Goal: Information Seeking & Learning: Learn about a topic

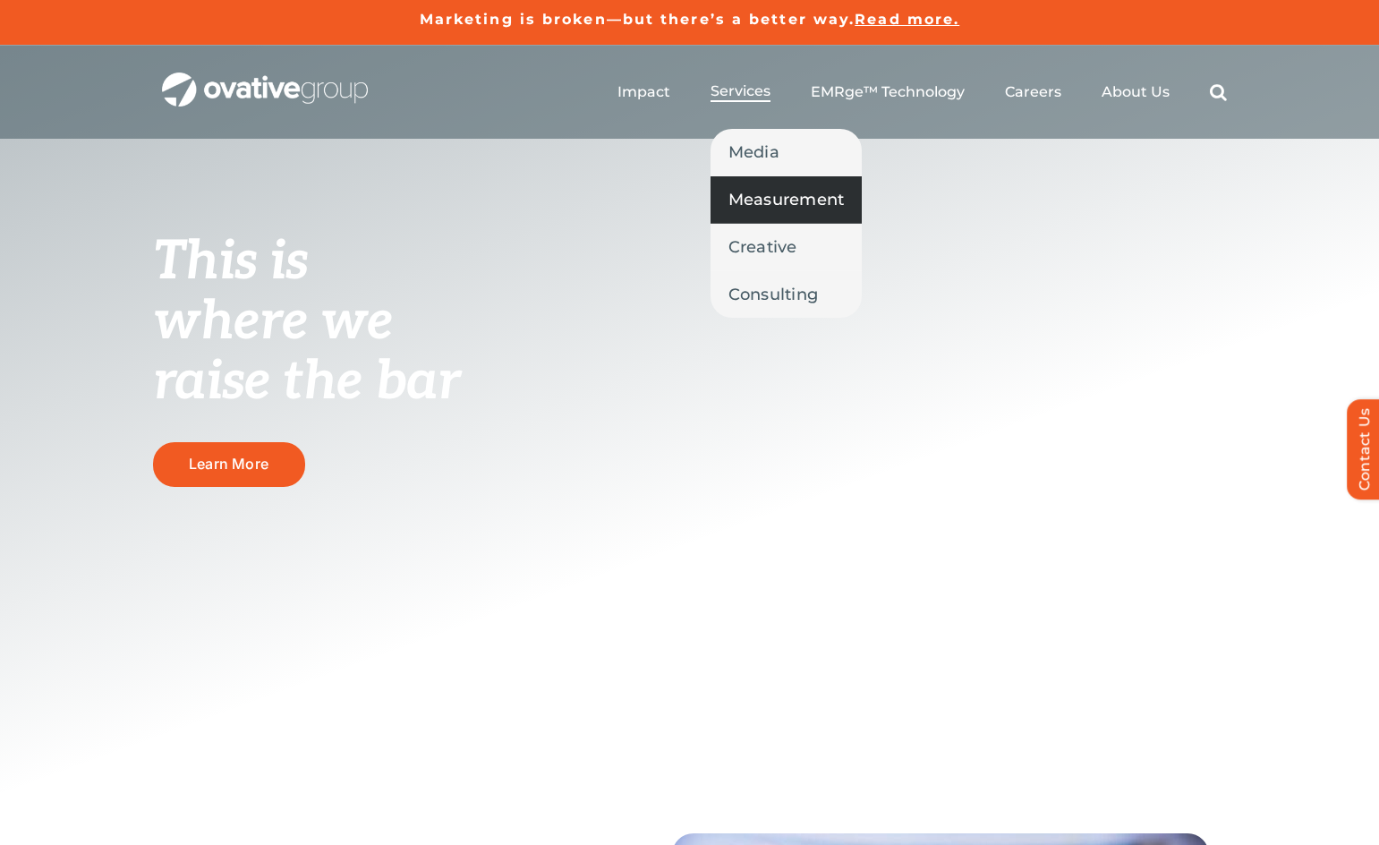
click at [766, 187] on span "Measurement" at bounding box center [787, 199] width 116 height 25
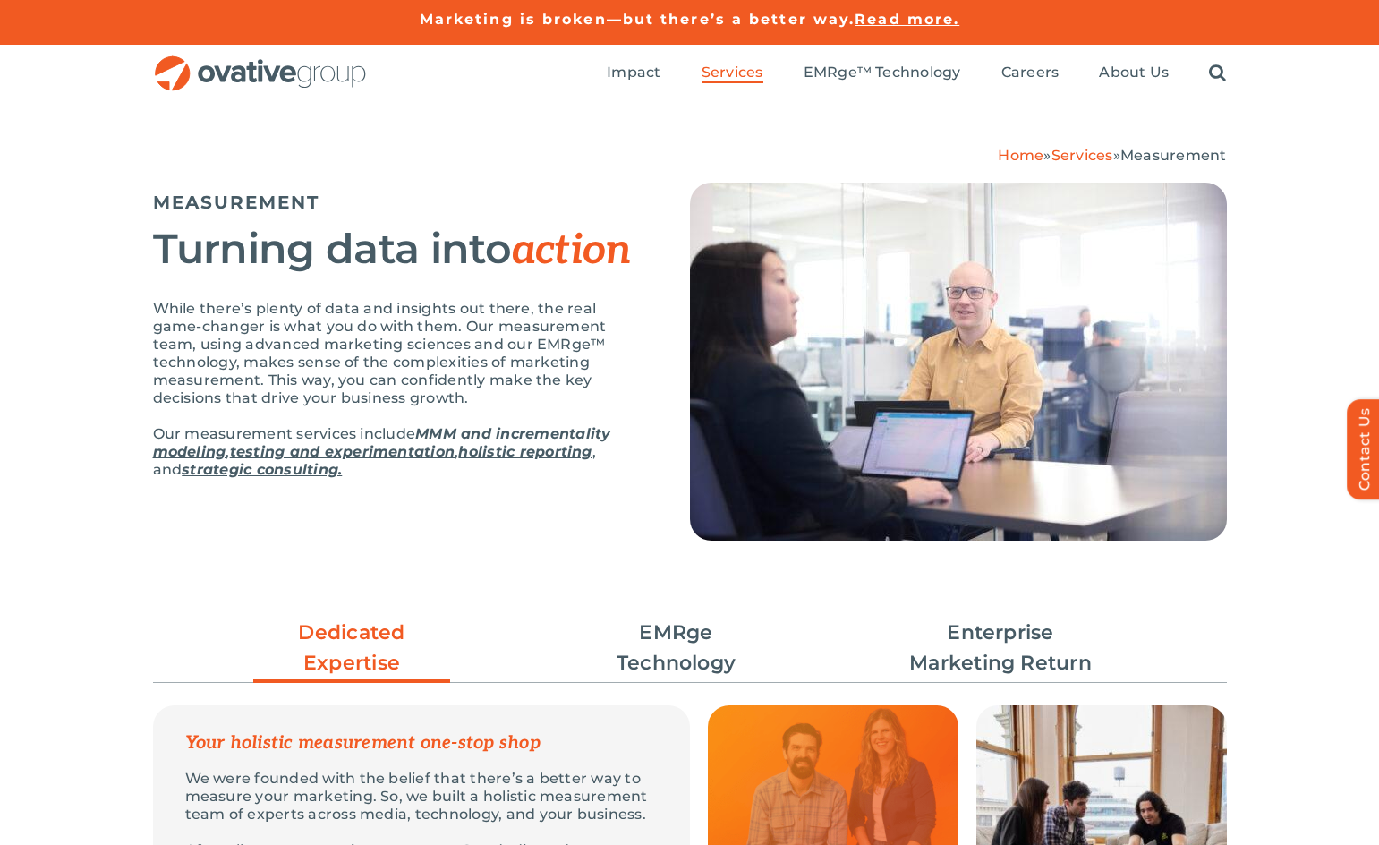
click at [582, 280] on div "Turning data into action" at bounding box center [399, 262] width 492 height 73
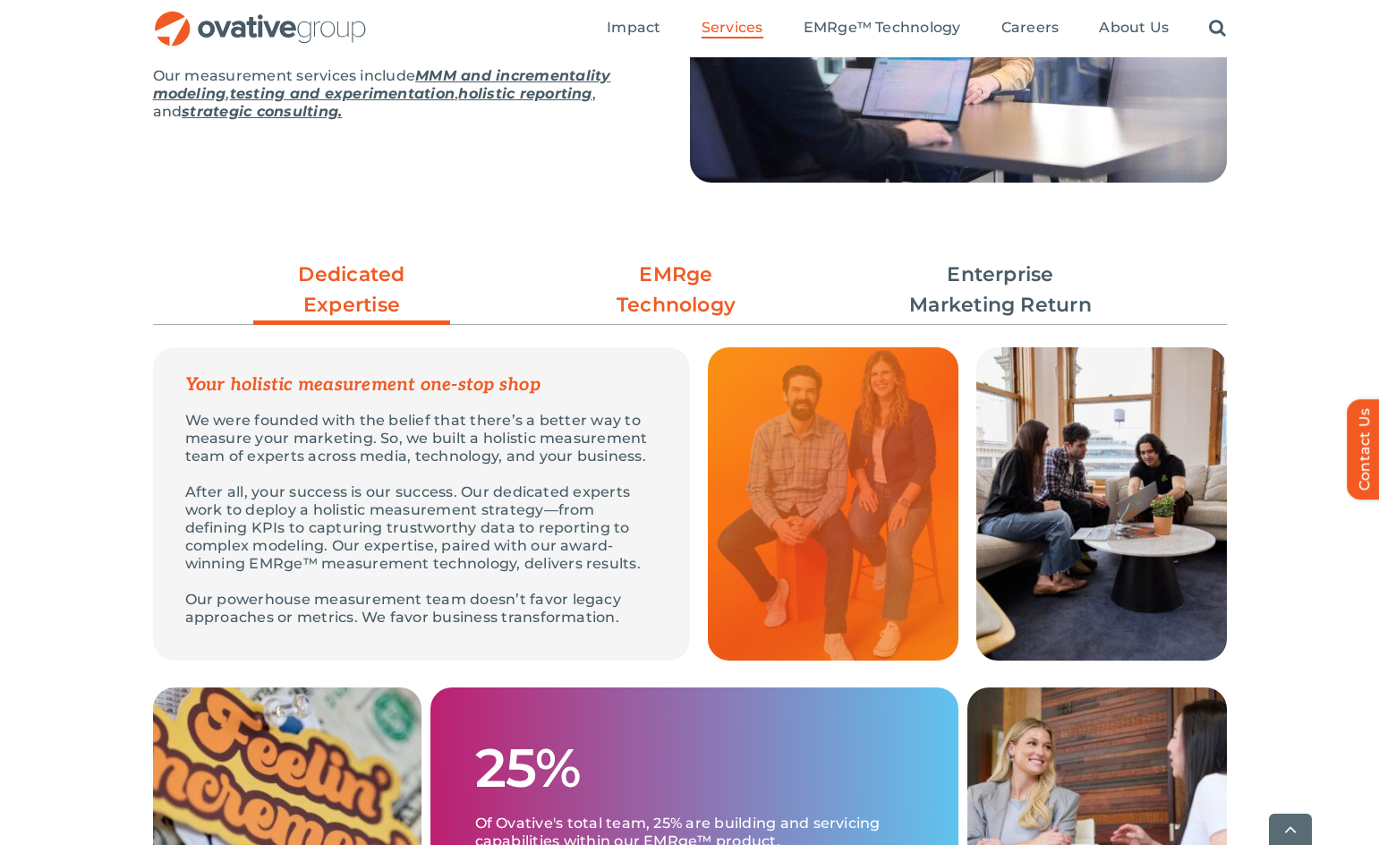
click at [675, 265] on link "EMRge Technology" at bounding box center [676, 290] width 197 height 61
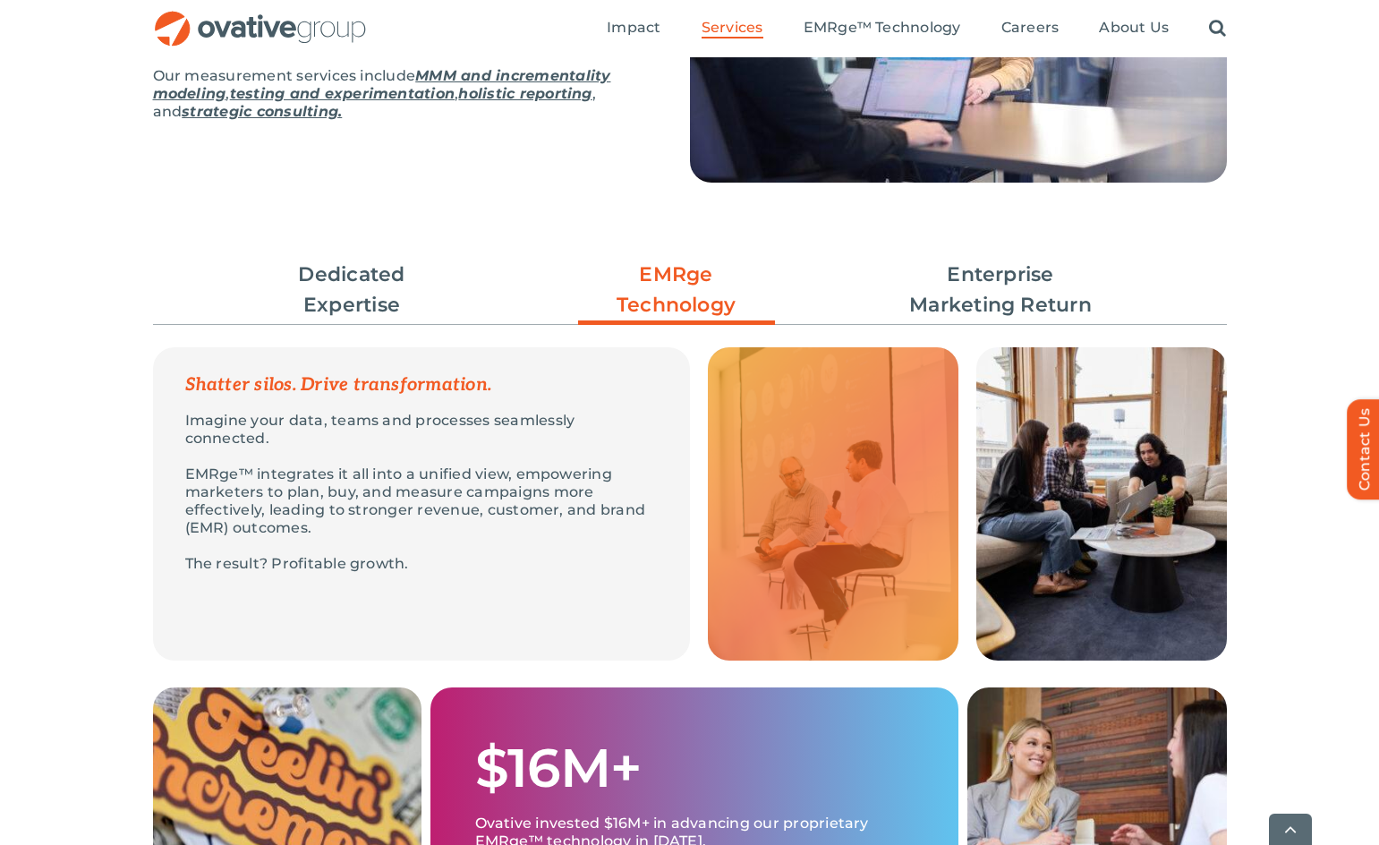
click at [602, 453] on div "Imagine your data, teams and processes seamlessly connected. EMRge™ integrates …" at bounding box center [421, 492] width 537 height 197
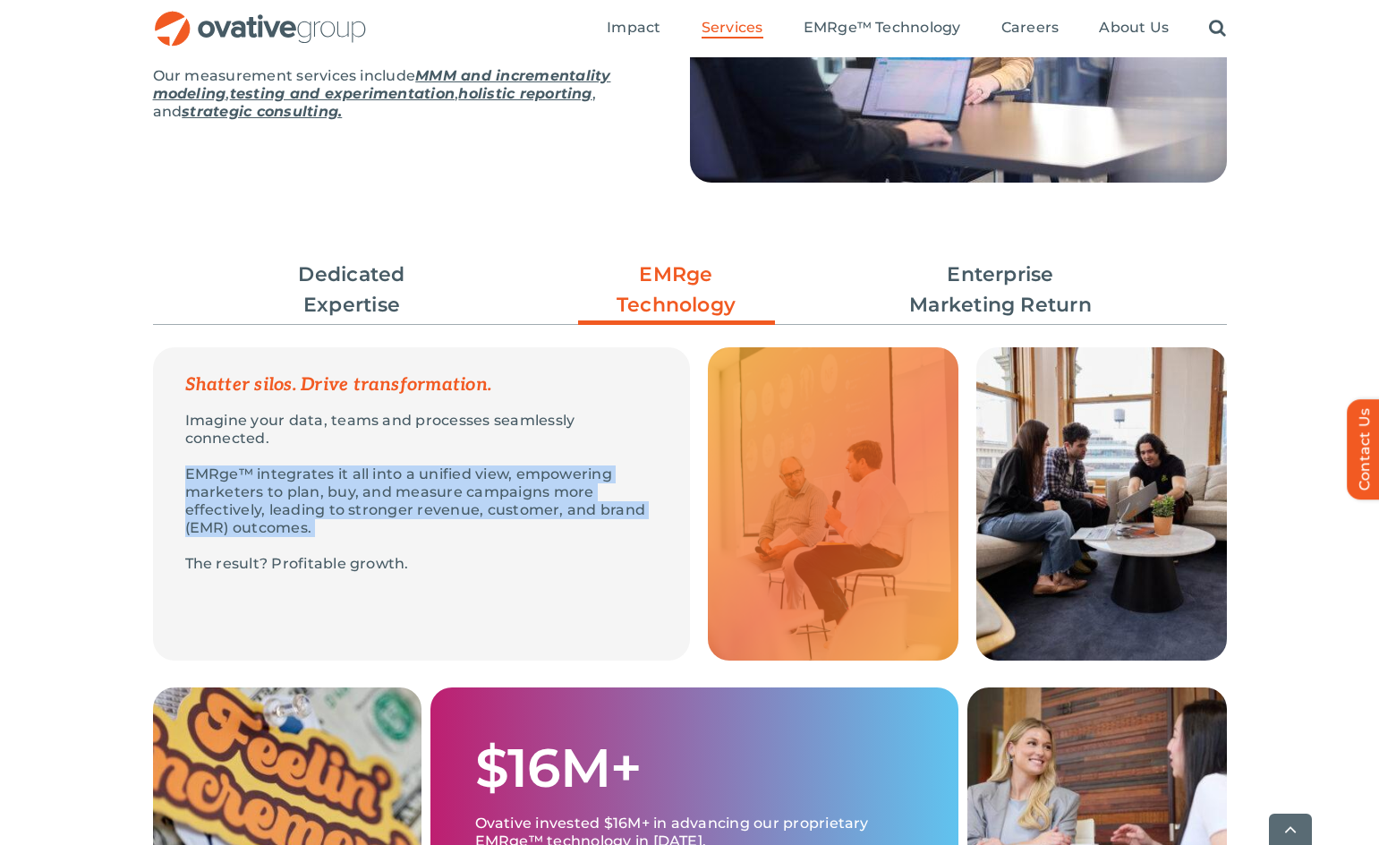
click at [602, 453] on div "Imagine your data, teams and processes seamlessly connected. EMRge™ integrates …" at bounding box center [421, 492] width 537 height 197
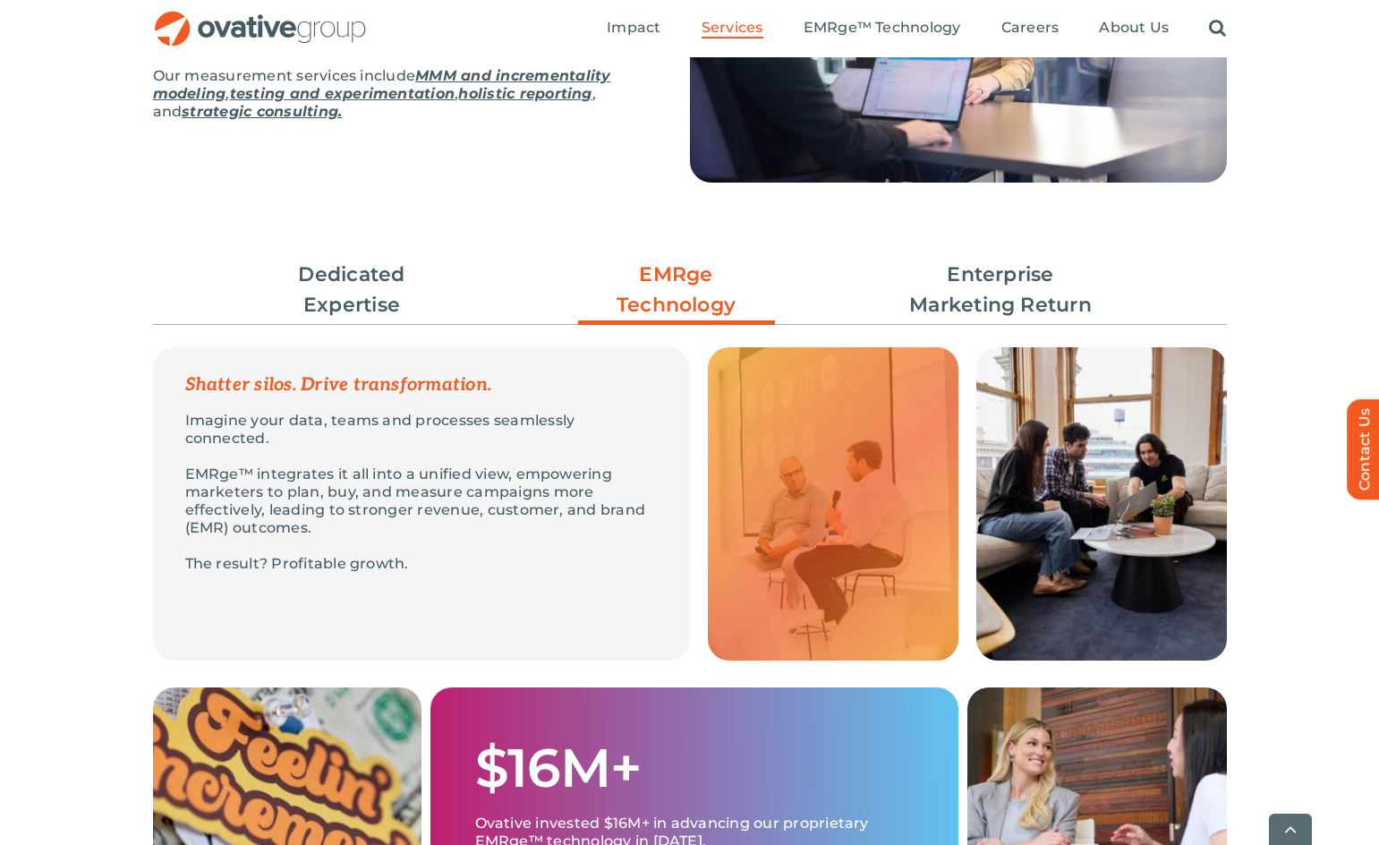
click at [601, 425] on p "Imagine your data, teams and processes seamlessly connected." at bounding box center [421, 430] width 473 height 36
click at [601, 439] on p "Imagine your data, teams and processes seamlessly connected." at bounding box center [421, 430] width 473 height 36
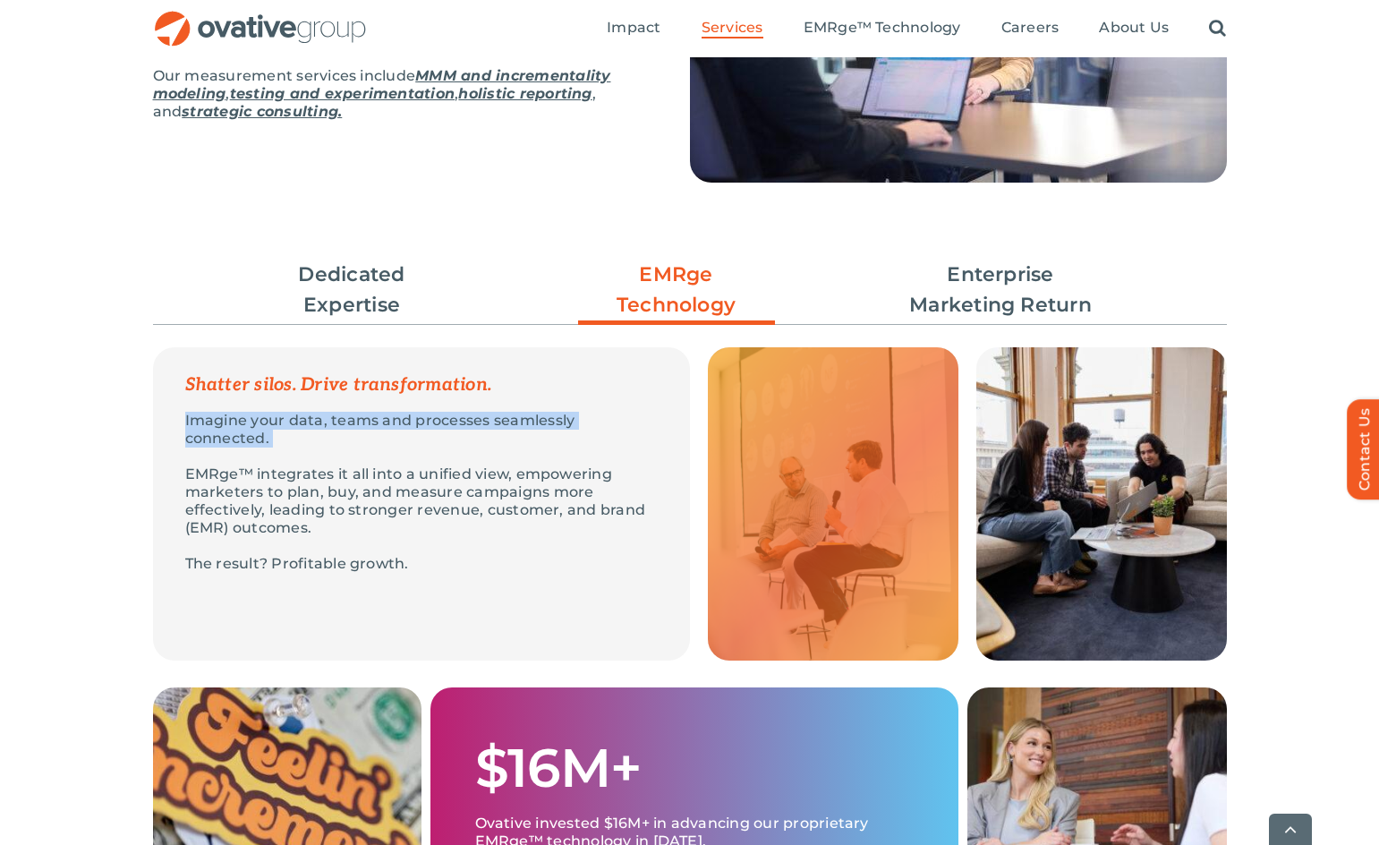
click at [601, 439] on p "Imagine your data, teams and processes seamlessly connected." at bounding box center [421, 430] width 473 height 36
click at [219, 473] on p "EMRge™ integrates it all into a unified view, empowering marketers to plan, buy…" at bounding box center [421, 501] width 473 height 72
drag, startPoint x: 219, startPoint y: 473, endPoint x: 241, endPoint y: 465, distance: 22.6
click at [241, 465] on p "EMRge™ integrates it all into a unified view, empowering marketers to plan, buy…" at bounding box center [421, 501] width 473 height 72
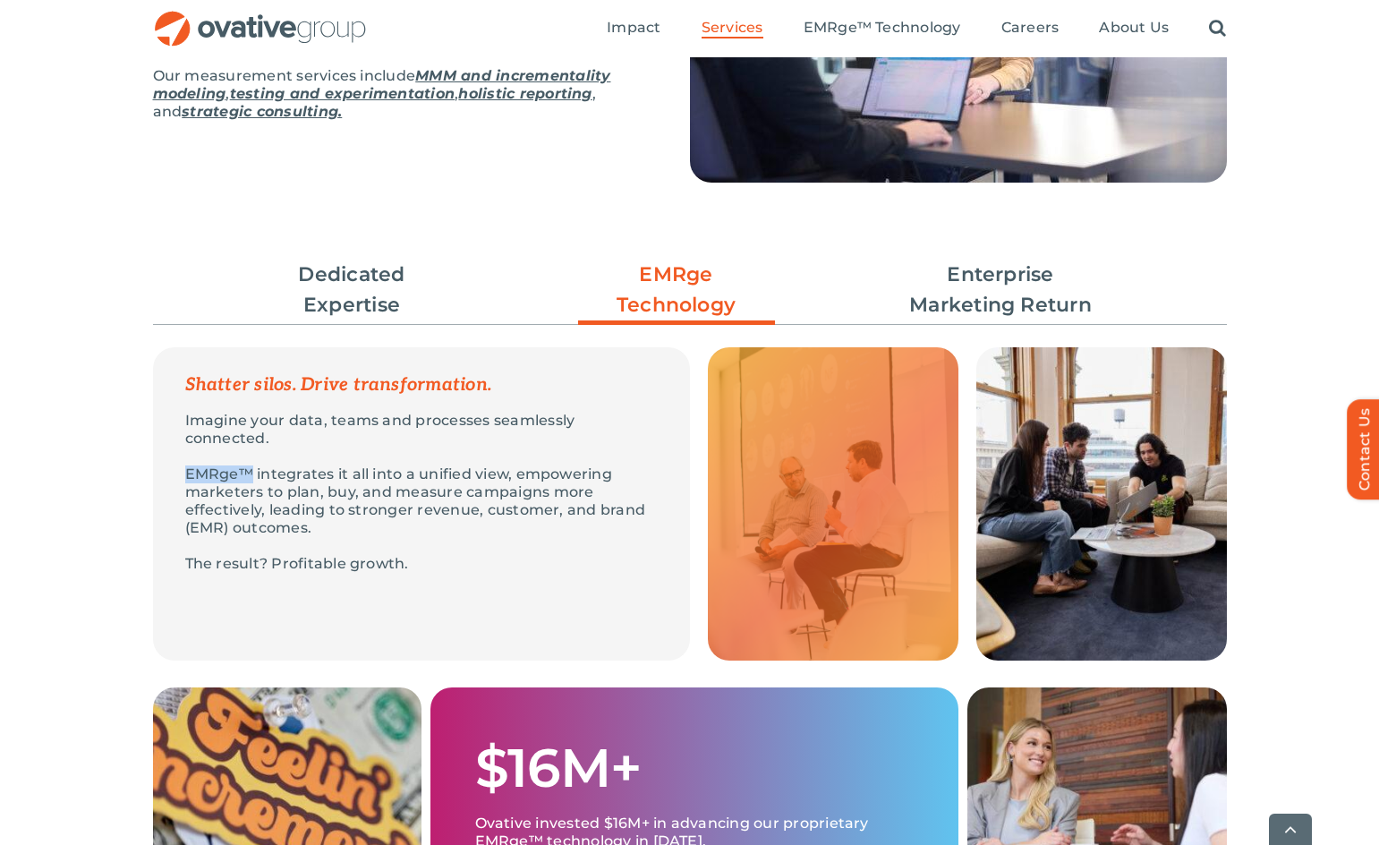
copy p "EMRge™"
click at [371, 521] on p "EMRge™ integrates it all into a unified view, empowering marketers to plan, buy…" at bounding box center [421, 501] width 473 height 72
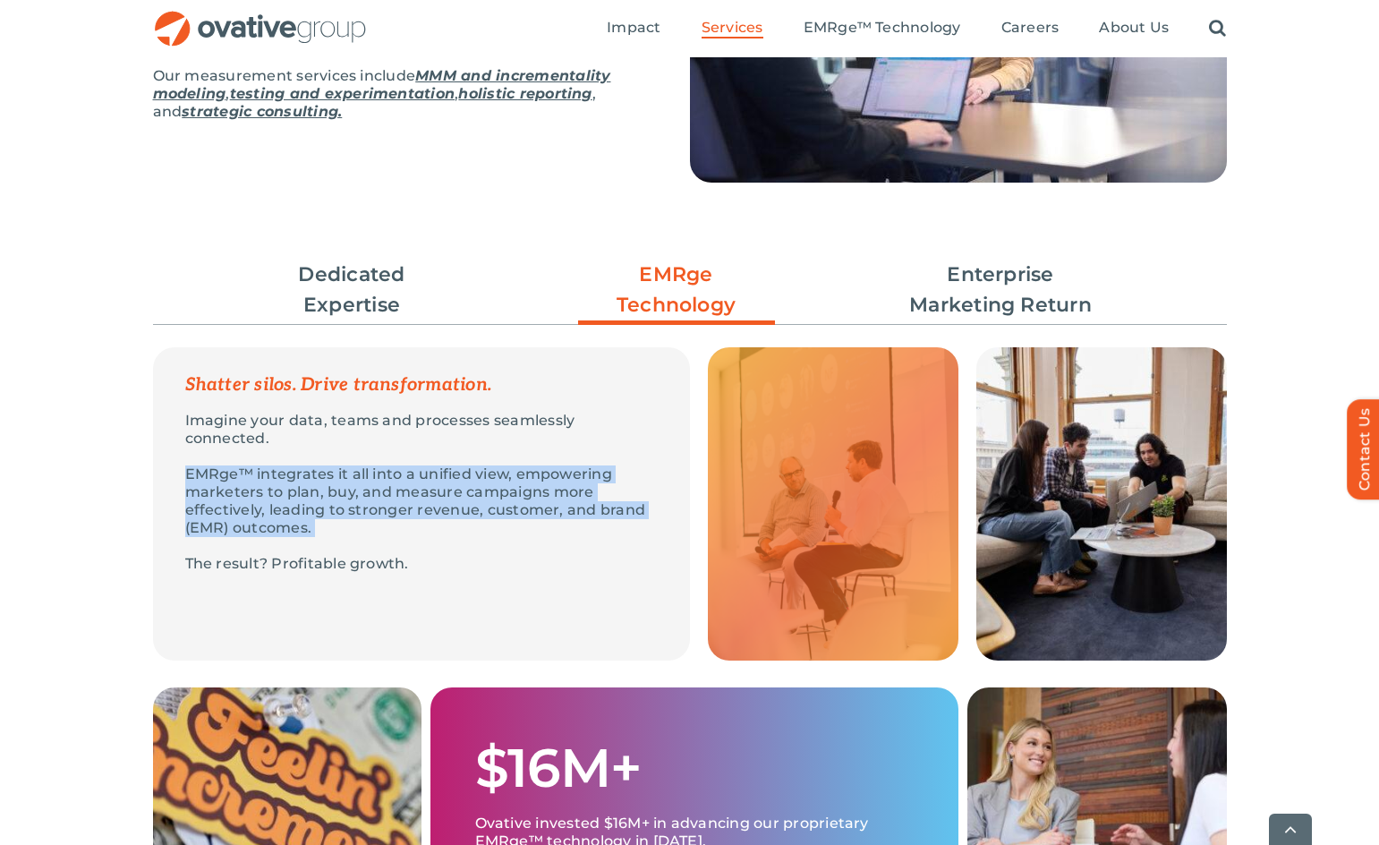
click at [371, 521] on p "EMRge™ integrates it all into a unified view, empowering marketers to plan, buy…" at bounding box center [421, 501] width 473 height 72
click at [385, 522] on p "EMRge™ integrates it all into a unified view, empowering marketers to plan, buy…" at bounding box center [421, 501] width 473 height 72
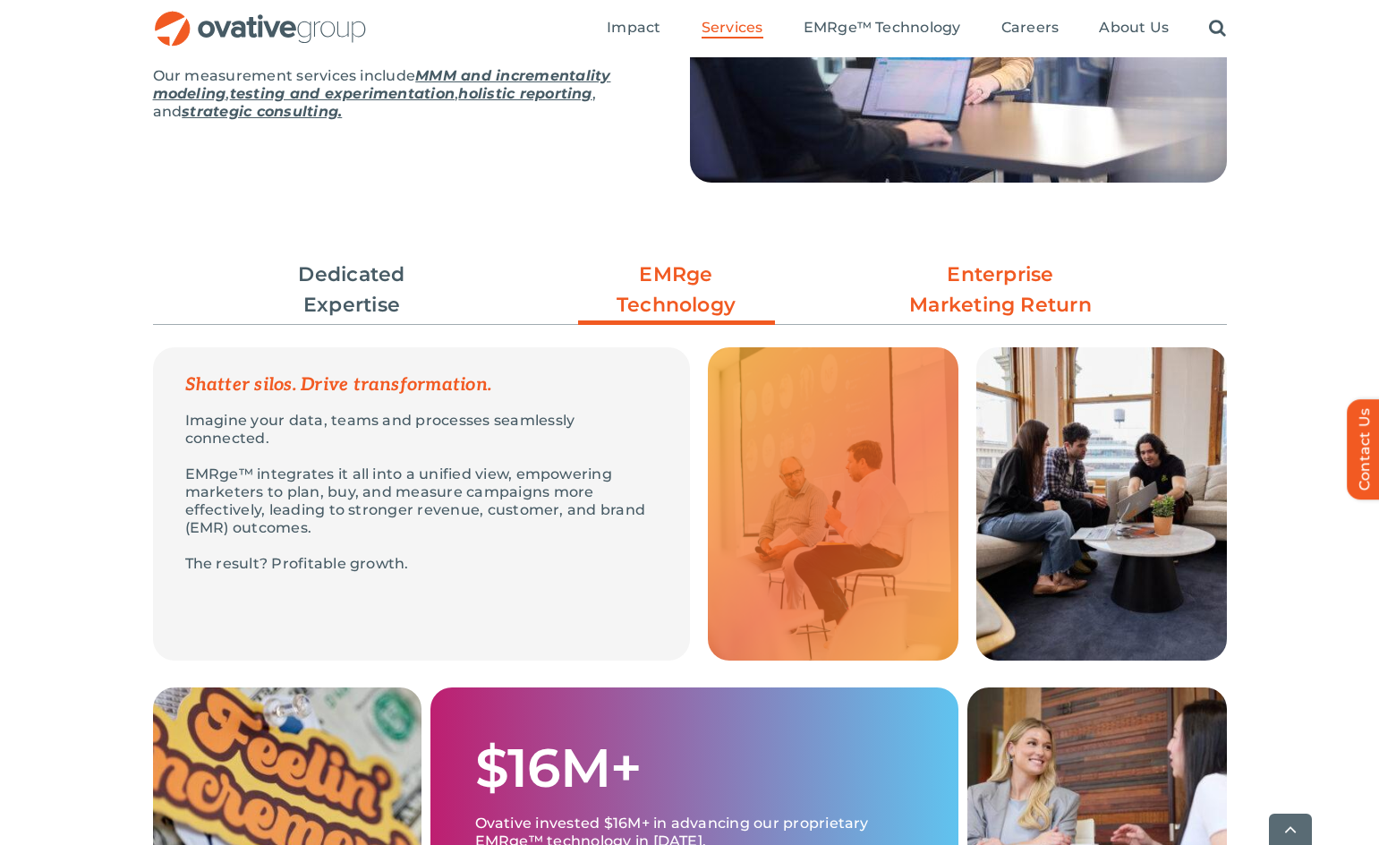
click at [1018, 270] on link "Enterprise Marketing Return" at bounding box center [1000, 290] width 197 height 61
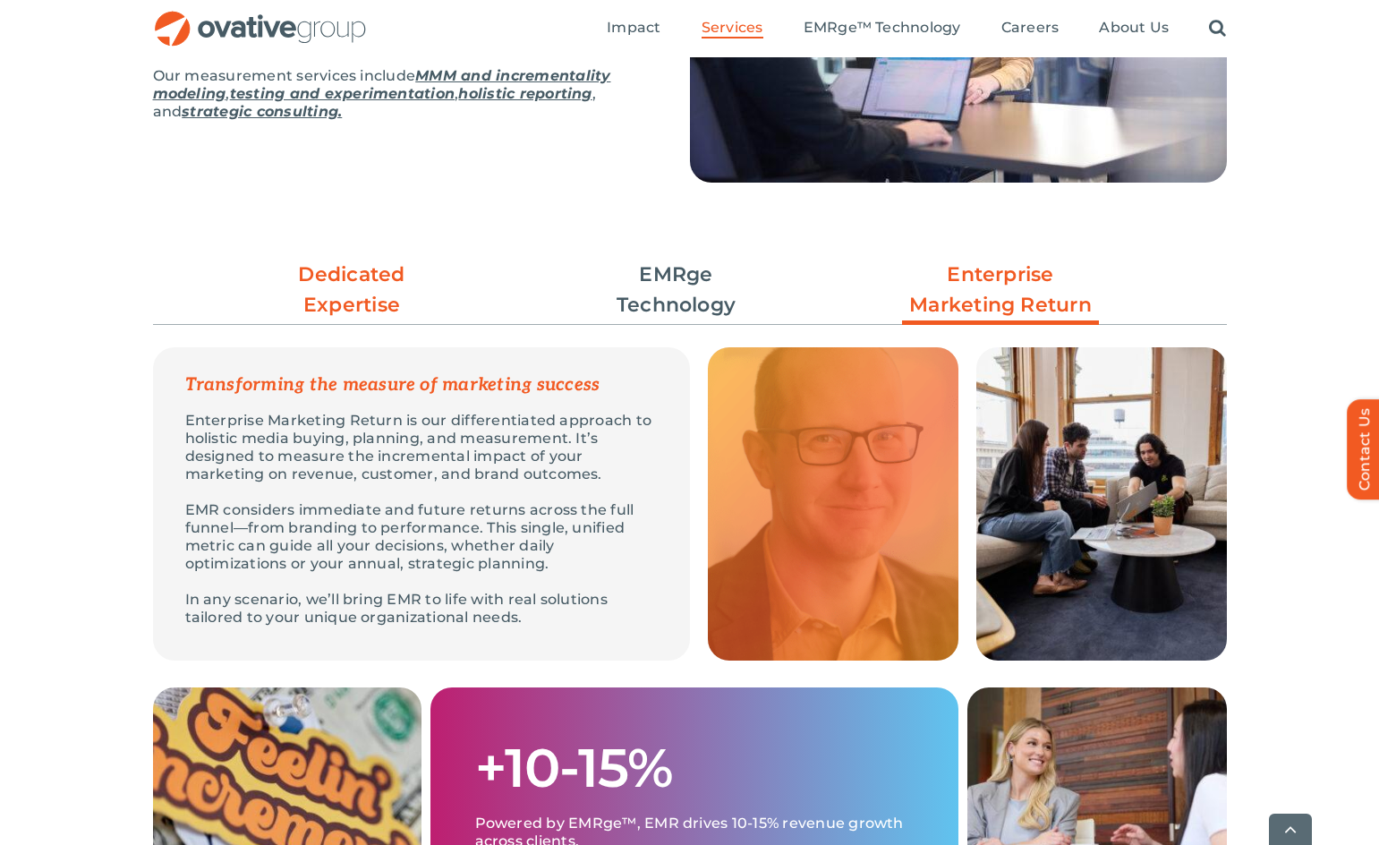
click at [344, 287] on link "Dedicated Expertise" at bounding box center [351, 290] width 197 height 61
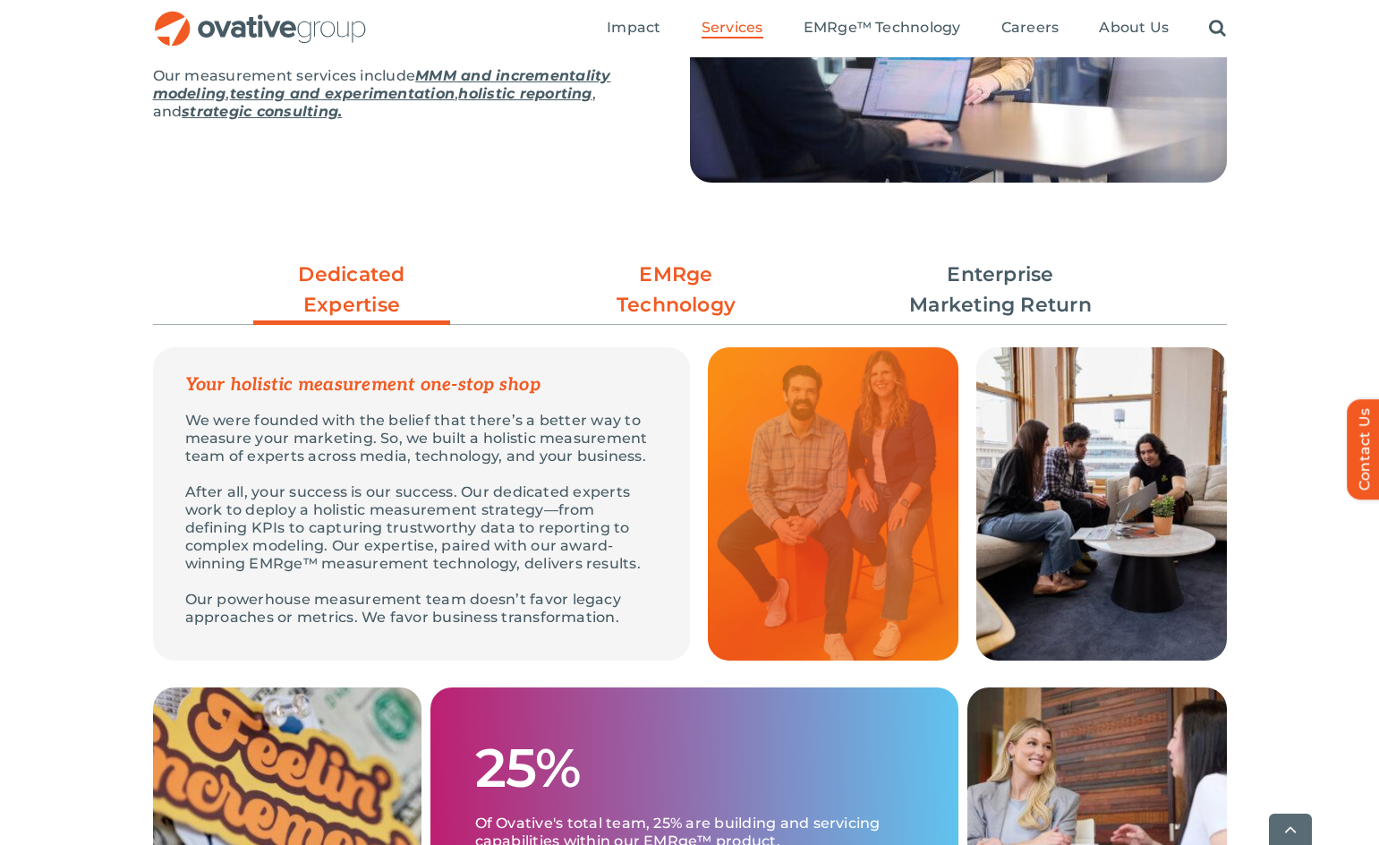
click at [612, 288] on link "EMRge Technology" at bounding box center [676, 290] width 197 height 61
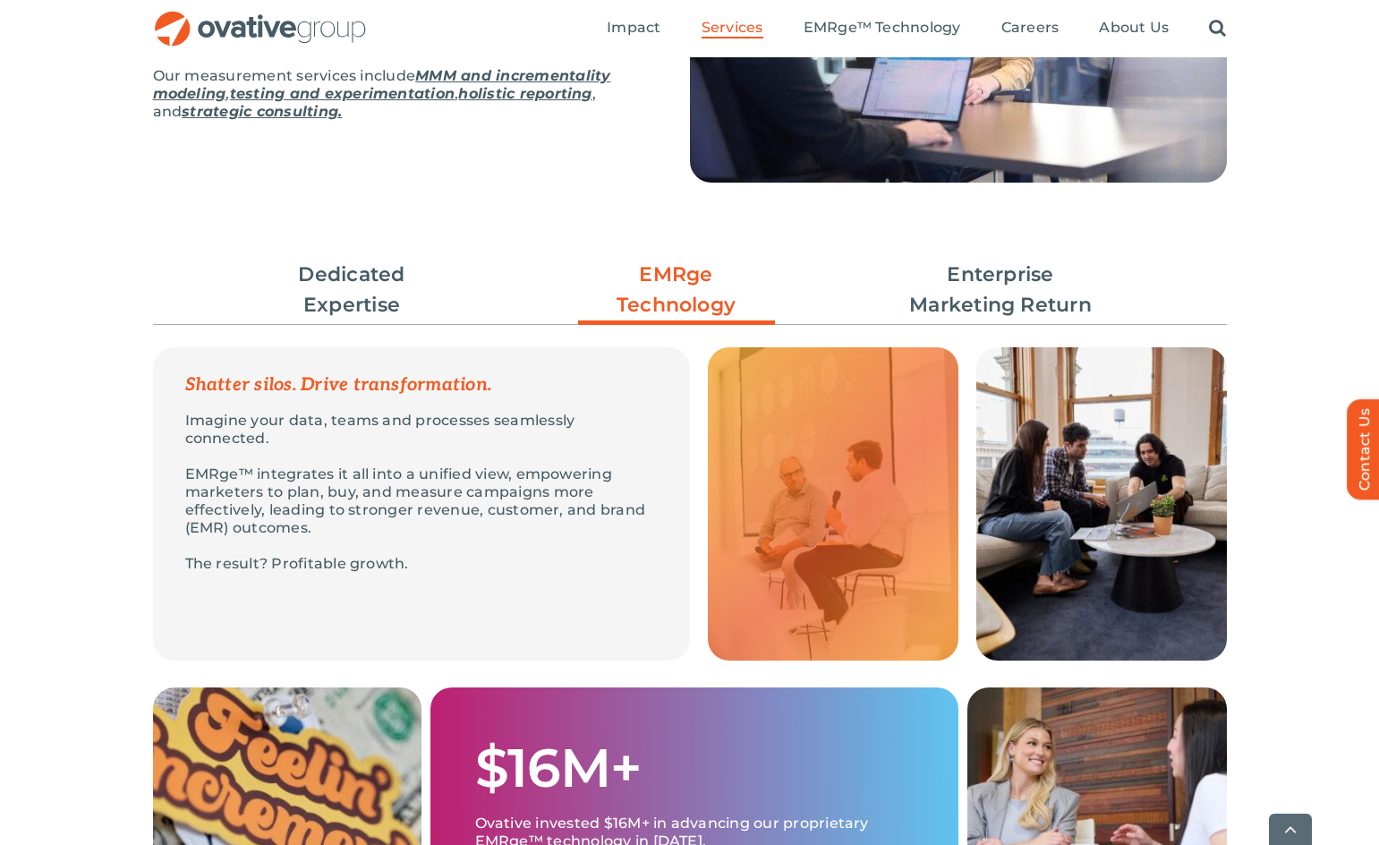
click at [490, 554] on div "Imagine your data, teams and processes seamlessly connected. EMRge™ integrates …" at bounding box center [421, 492] width 537 height 197
click at [494, 522] on p "EMRge™ integrates it all into a unified view, empowering marketers to plan, buy…" at bounding box center [421, 501] width 473 height 72
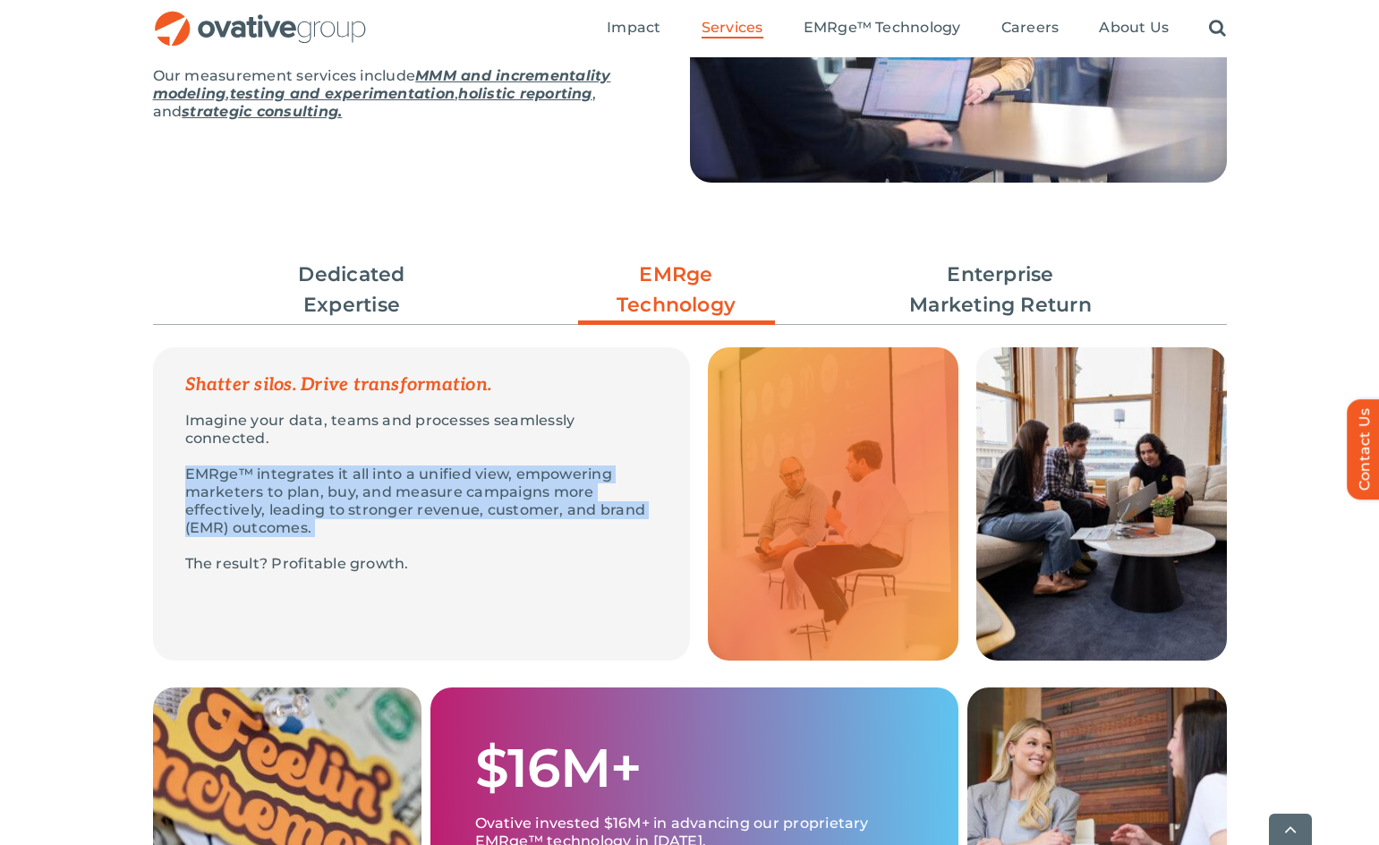
click at [494, 522] on p "EMRge™ integrates it all into a unified view, empowering marketers to plan, buy…" at bounding box center [421, 501] width 473 height 72
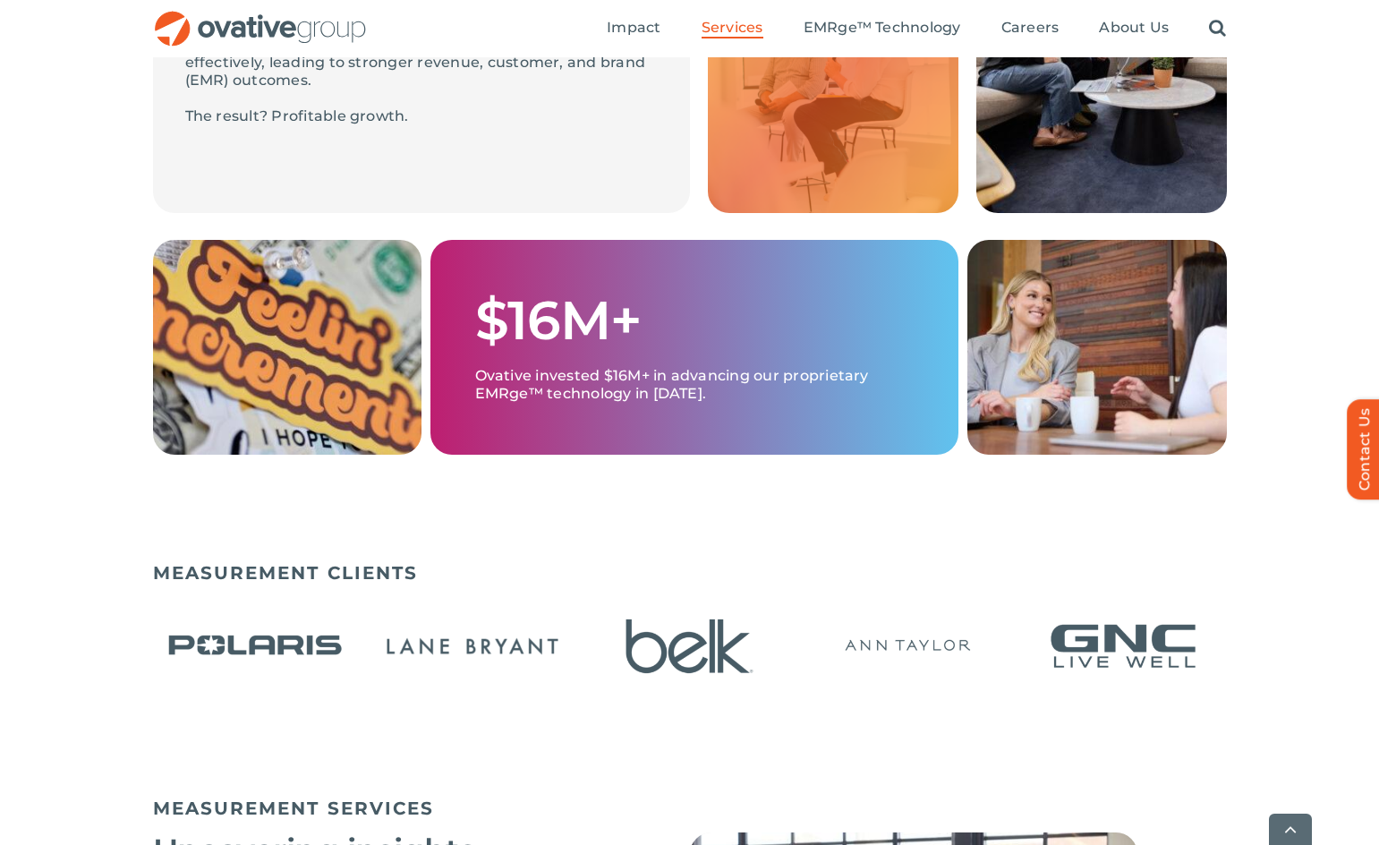
scroll to position [1164, 0]
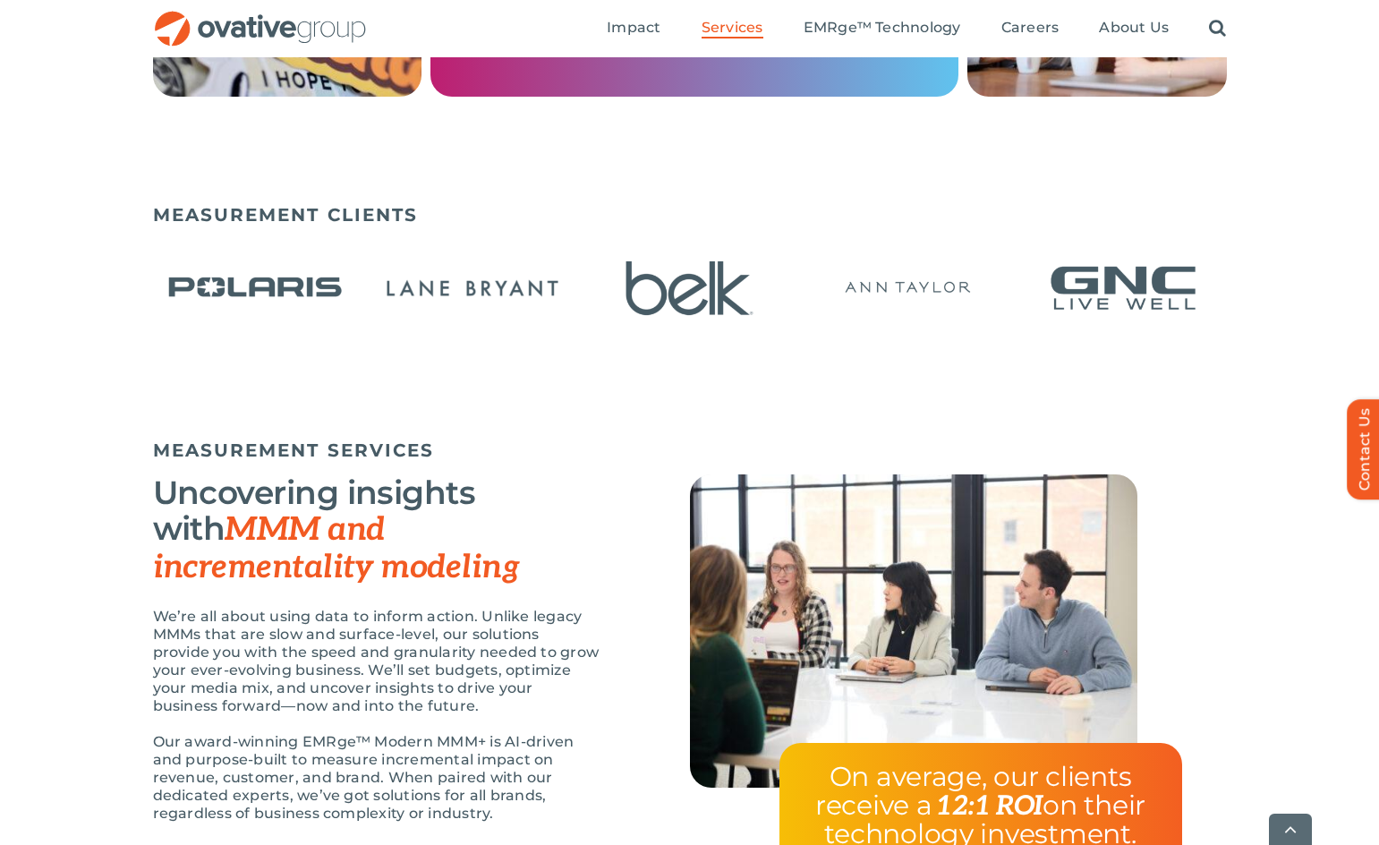
click at [520, 547] on span "MMM and incrementality modeling" at bounding box center [336, 548] width 367 height 77
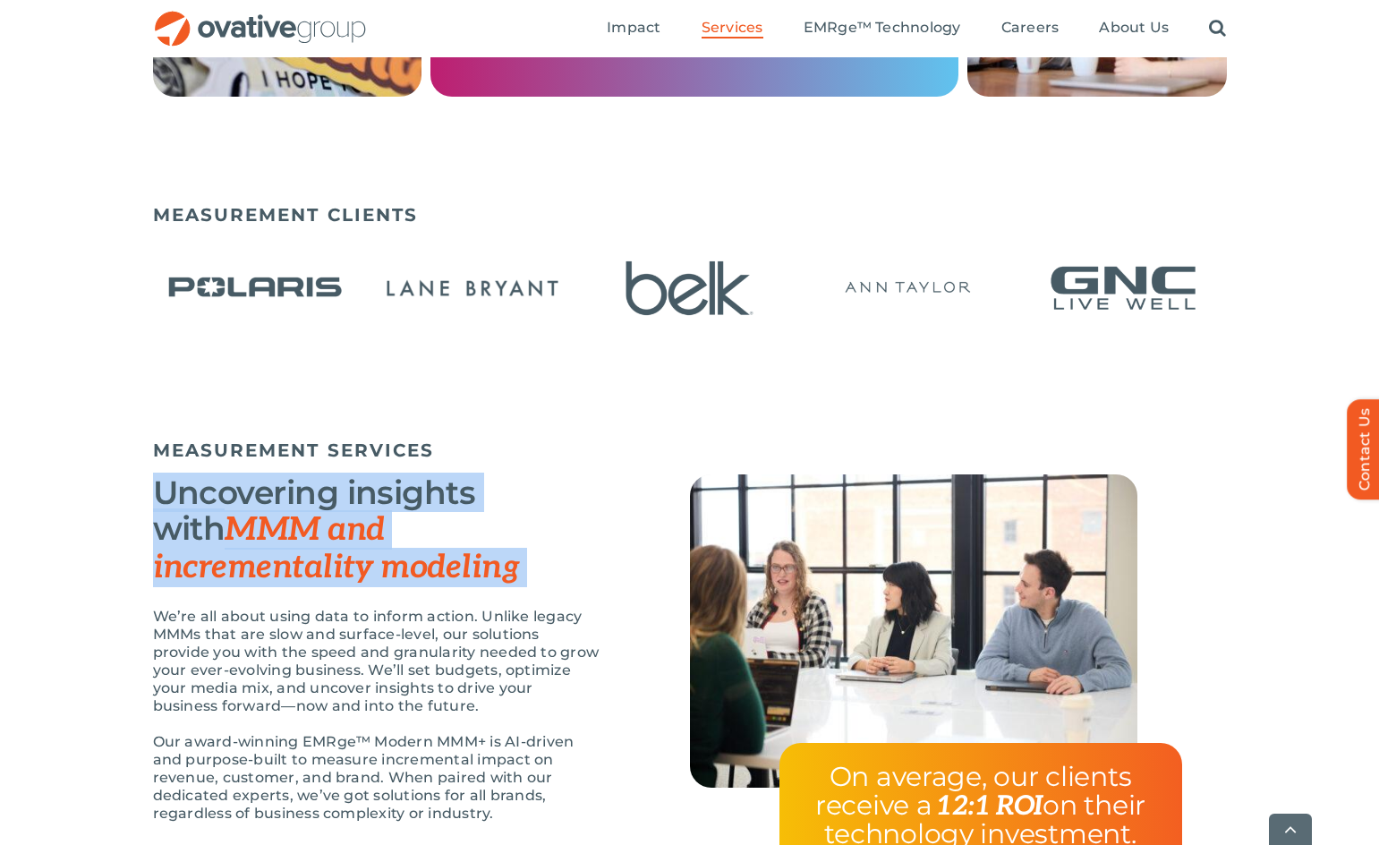
click at [520, 547] on span "MMM and incrementality modeling" at bounding box center [336, 548] width 367 height 77
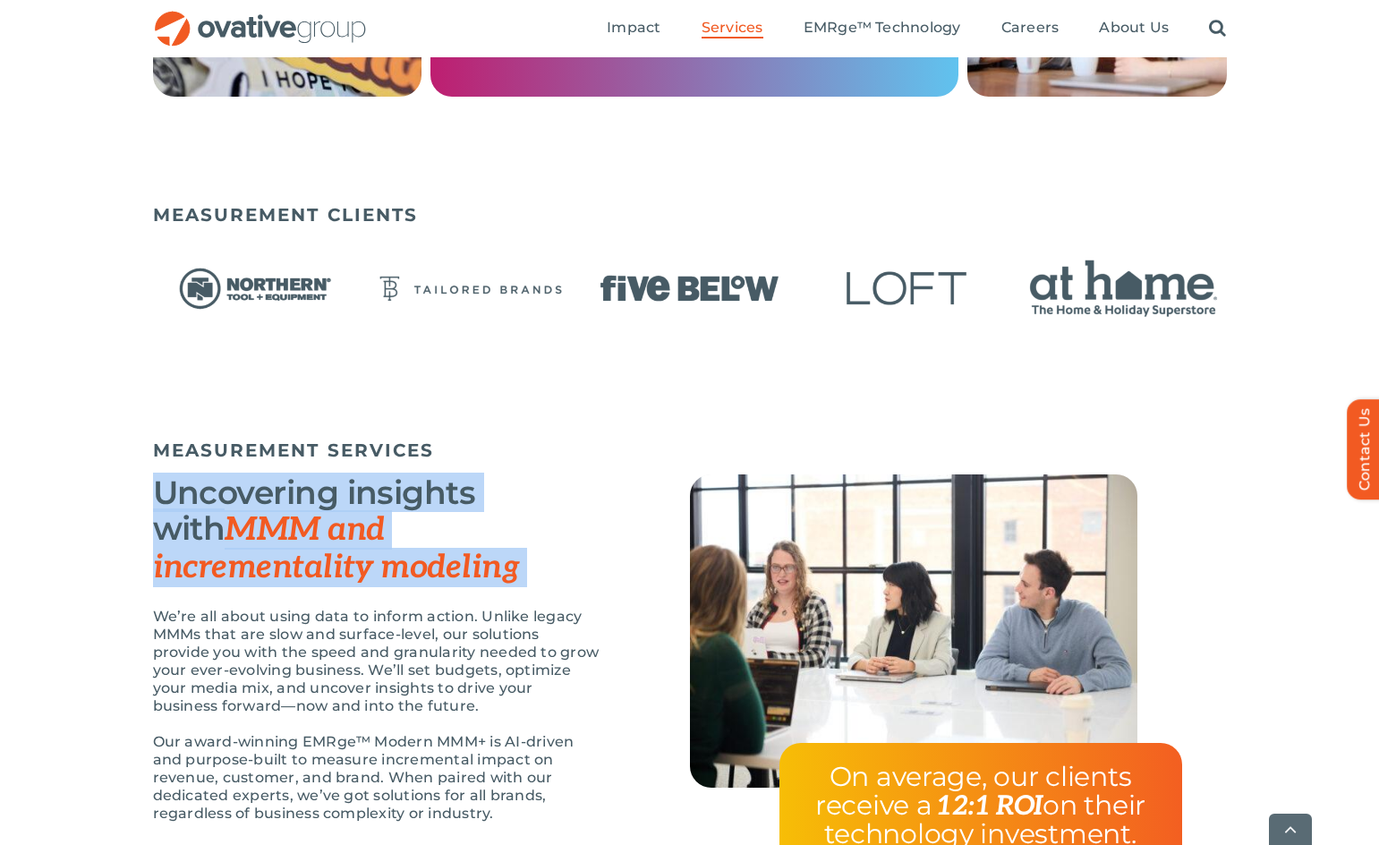
click at [522, 565] on h3 "Uncovering insights with MMM and incrementality modeling" at bounding box center [377, 529] width 448 height 111
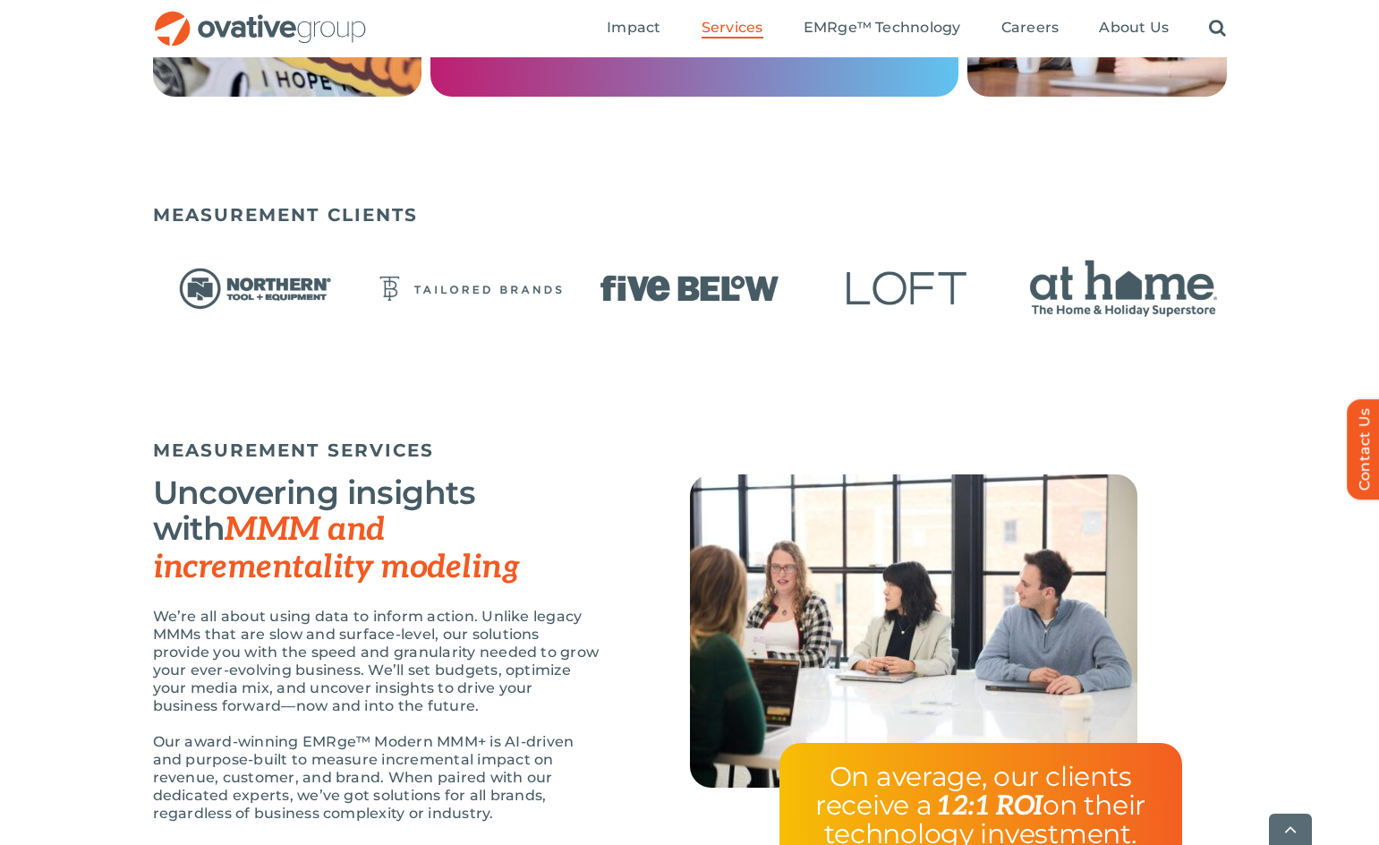
click at [522, 565] on h3 "Uncovering insights with MMM and incrementality modeling" at bounding box center [377, 529] width 448 height 111
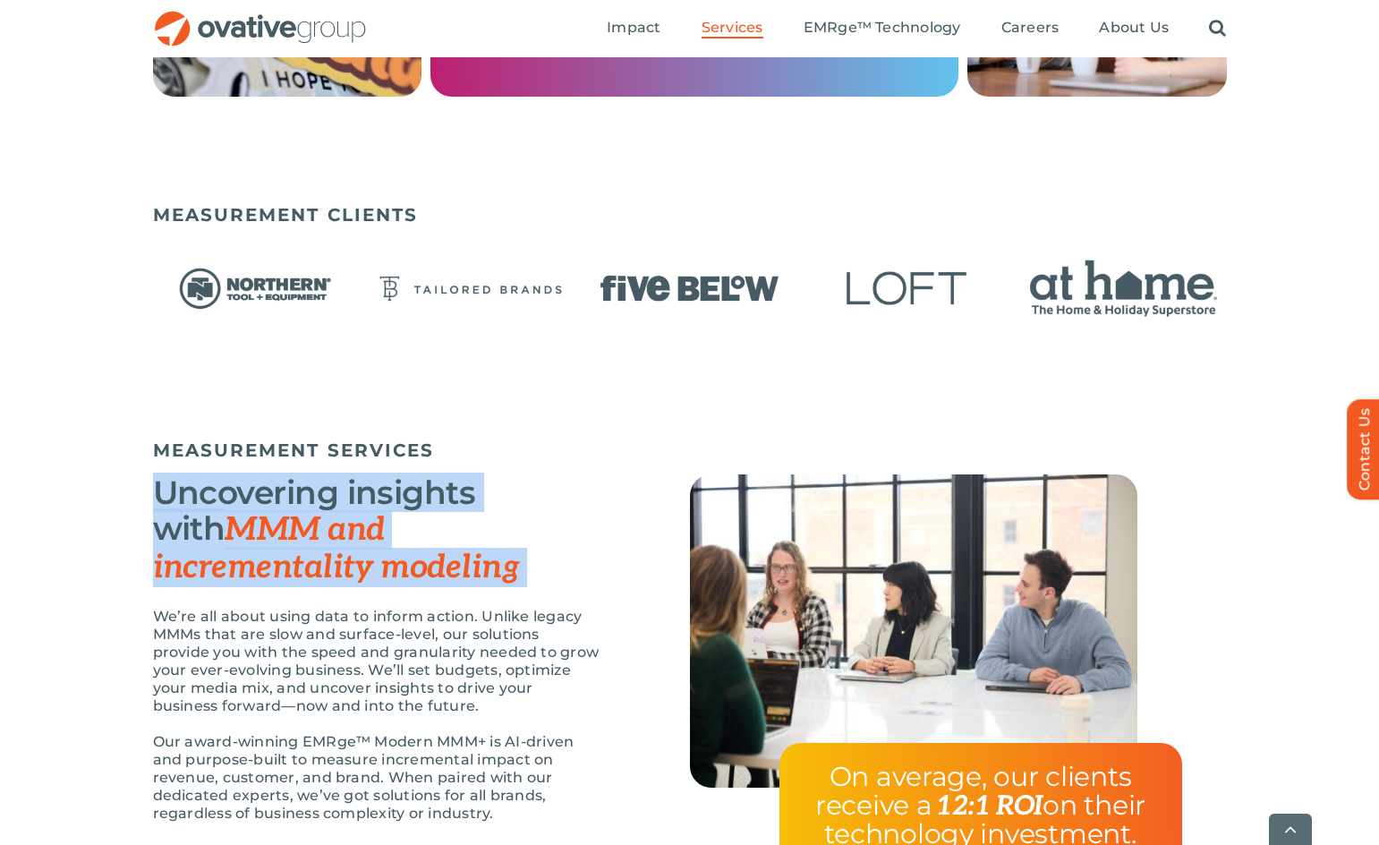
click at [522, 565] on h3 "Uncovering insights with MMM and incrementality modeling" at bounding box center [377, 529] width 448 height 111
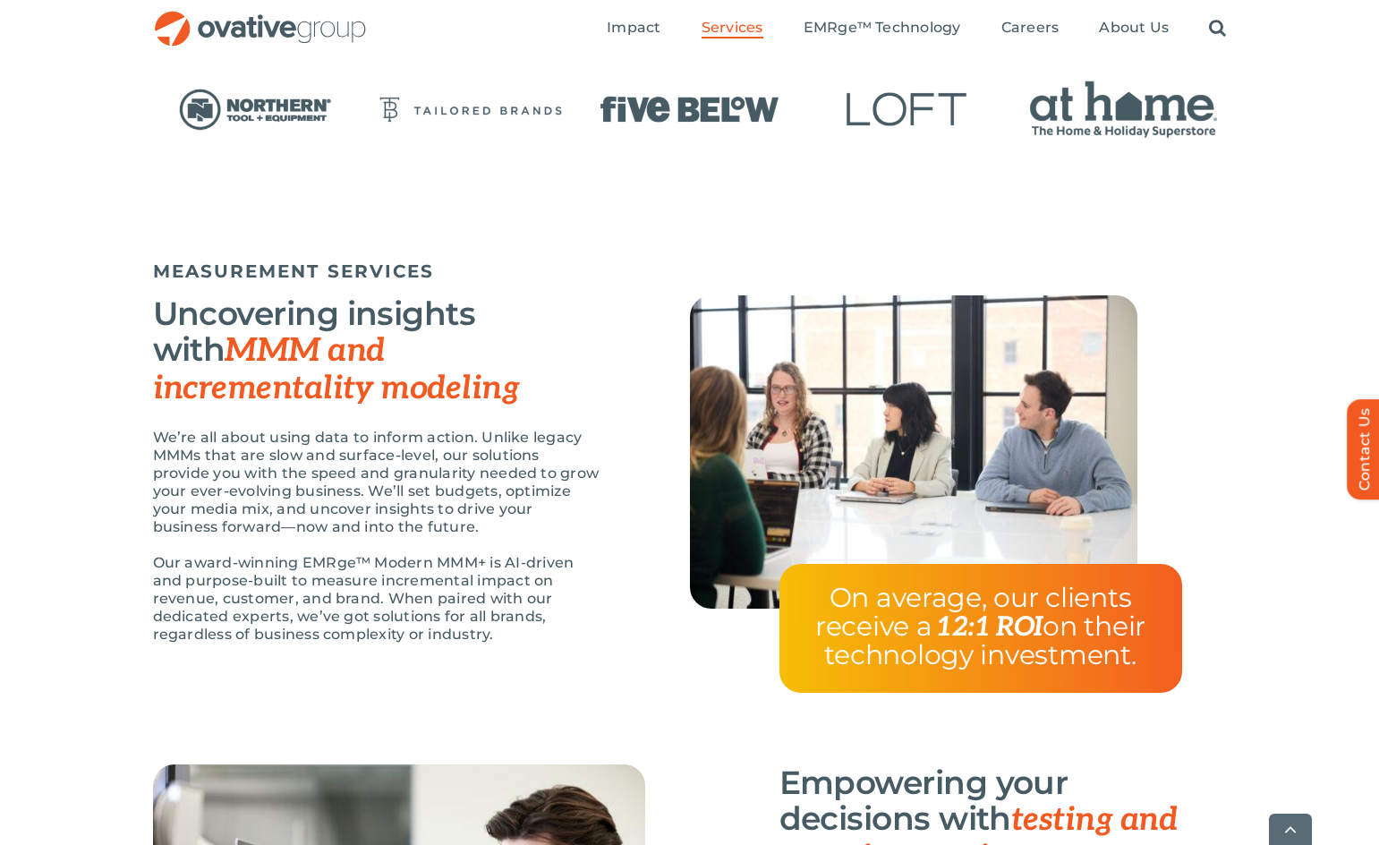
scroll to position [1611, 0]
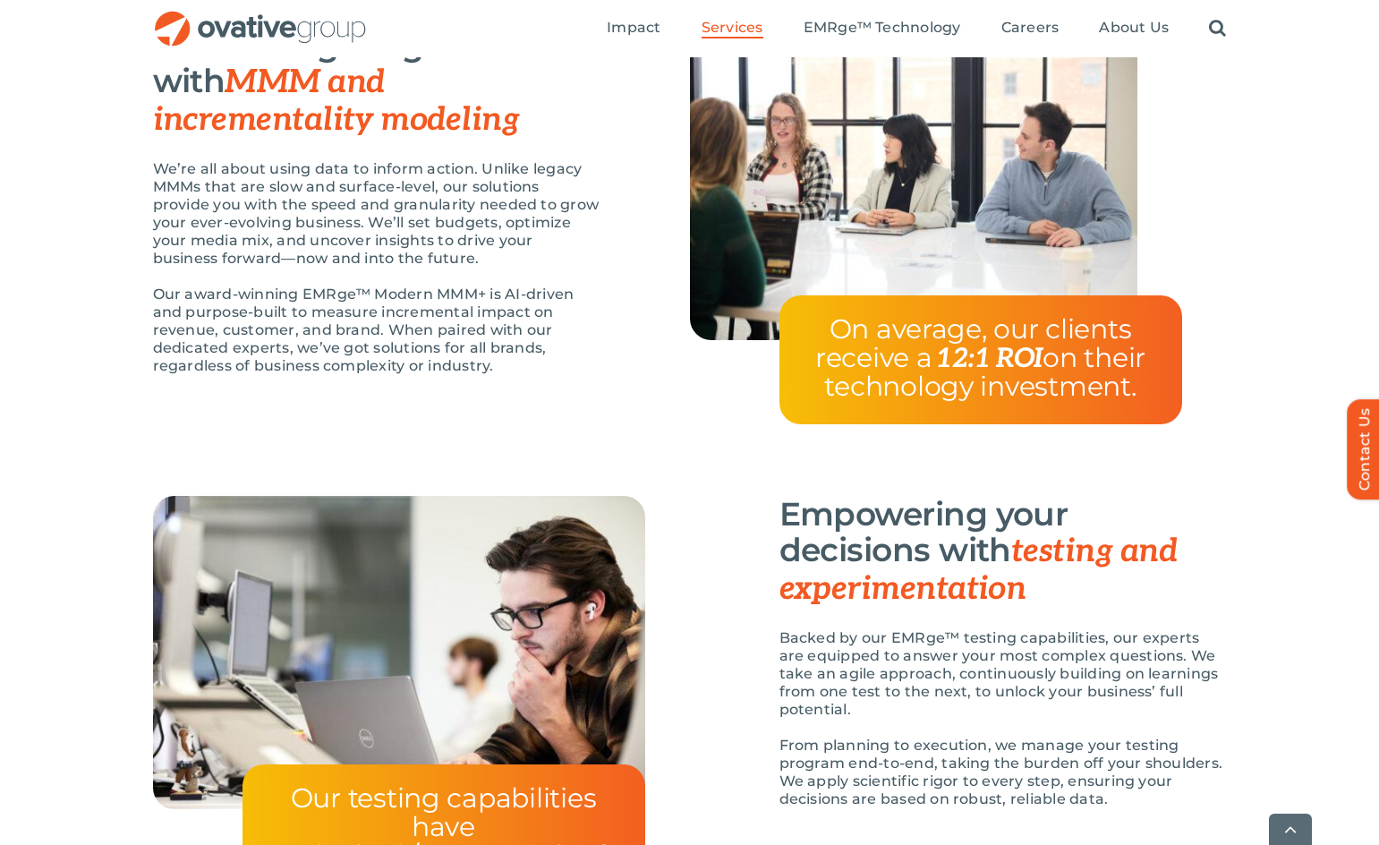
click at [1072, 592] on h3 "Empowering your decisions with testing and experimentation" at bounding box center [1004, 551] width 448 height 111
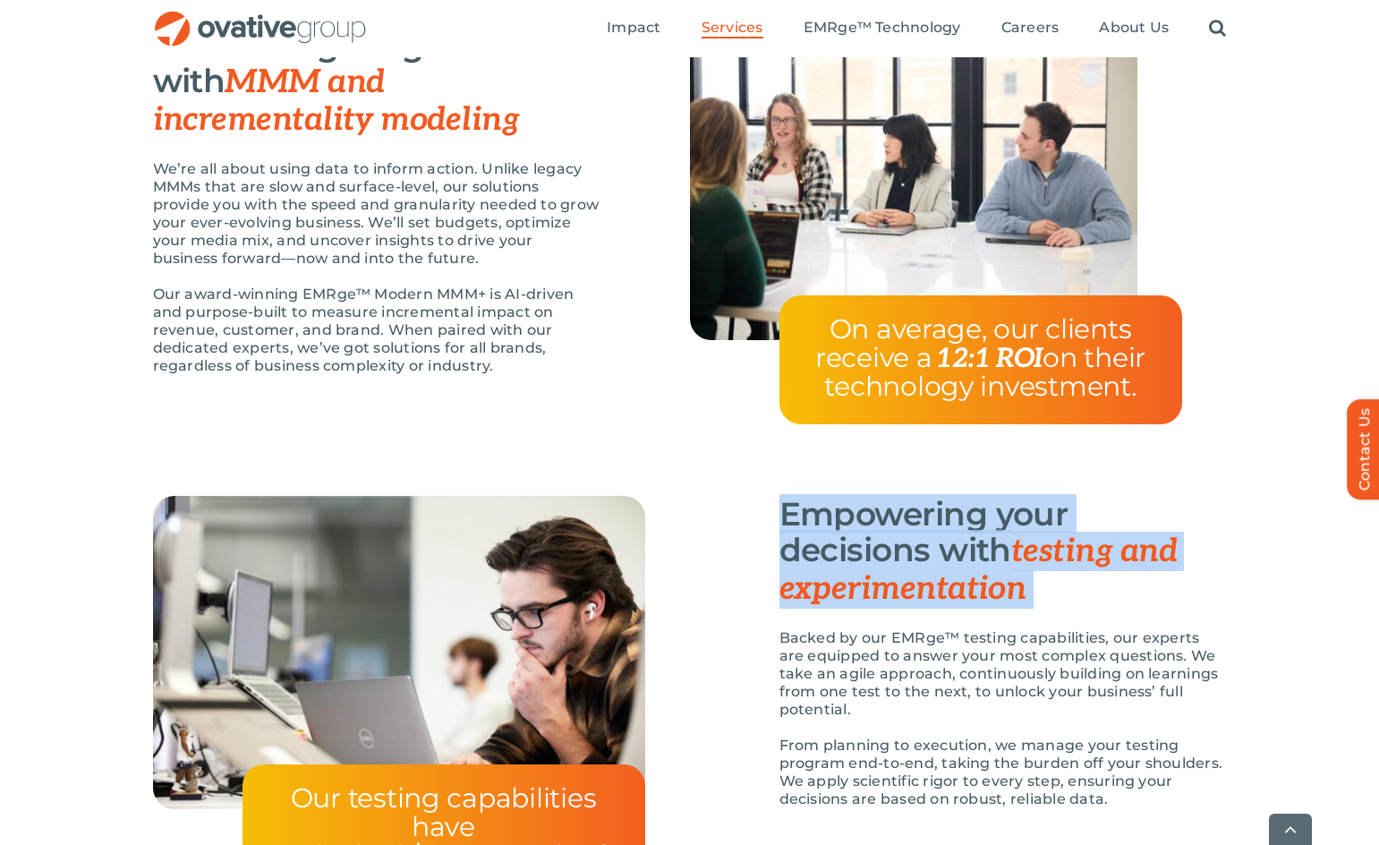
click at [1072, 592] on h3 "Empowering your decisions with testing and experimentation" at bounding box center [1004, 551] width 448 height 111
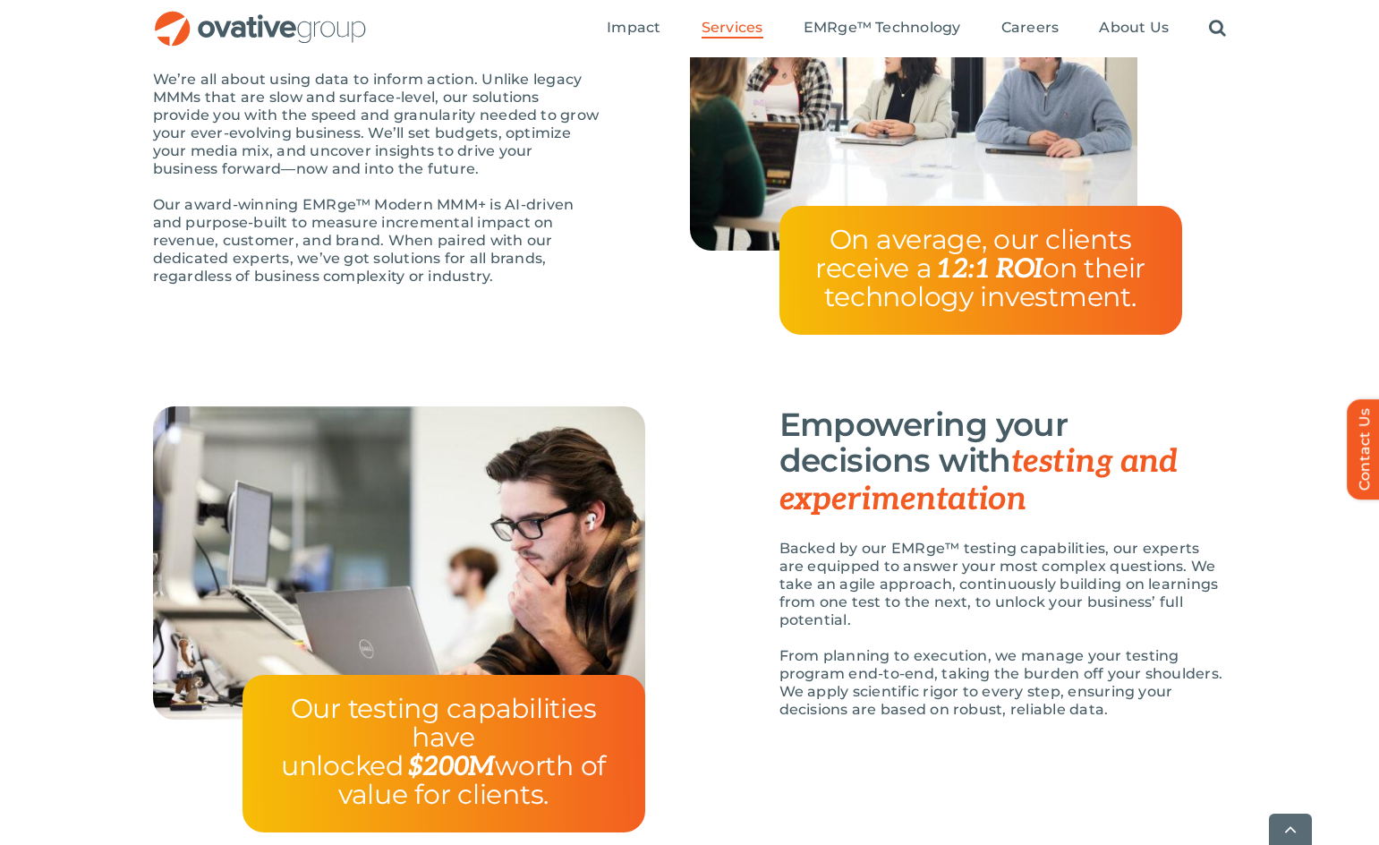
scroll to position [1790, 0]
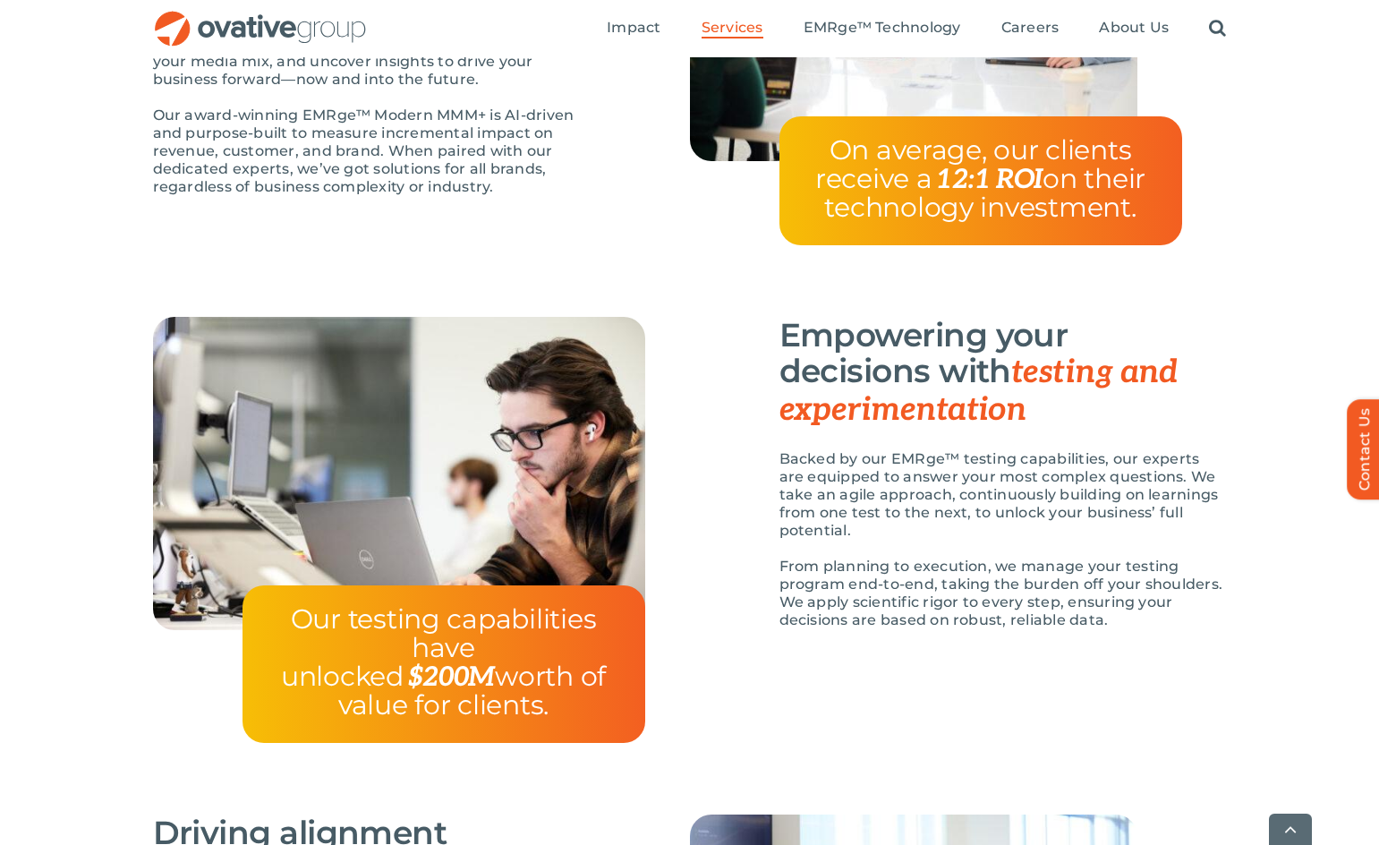
click at [1265, 500] on div "Our testing capabilities have unlocked $200M worth of value for clients. Empowe…" at bounding box center [689, 566] width 1379 height 498
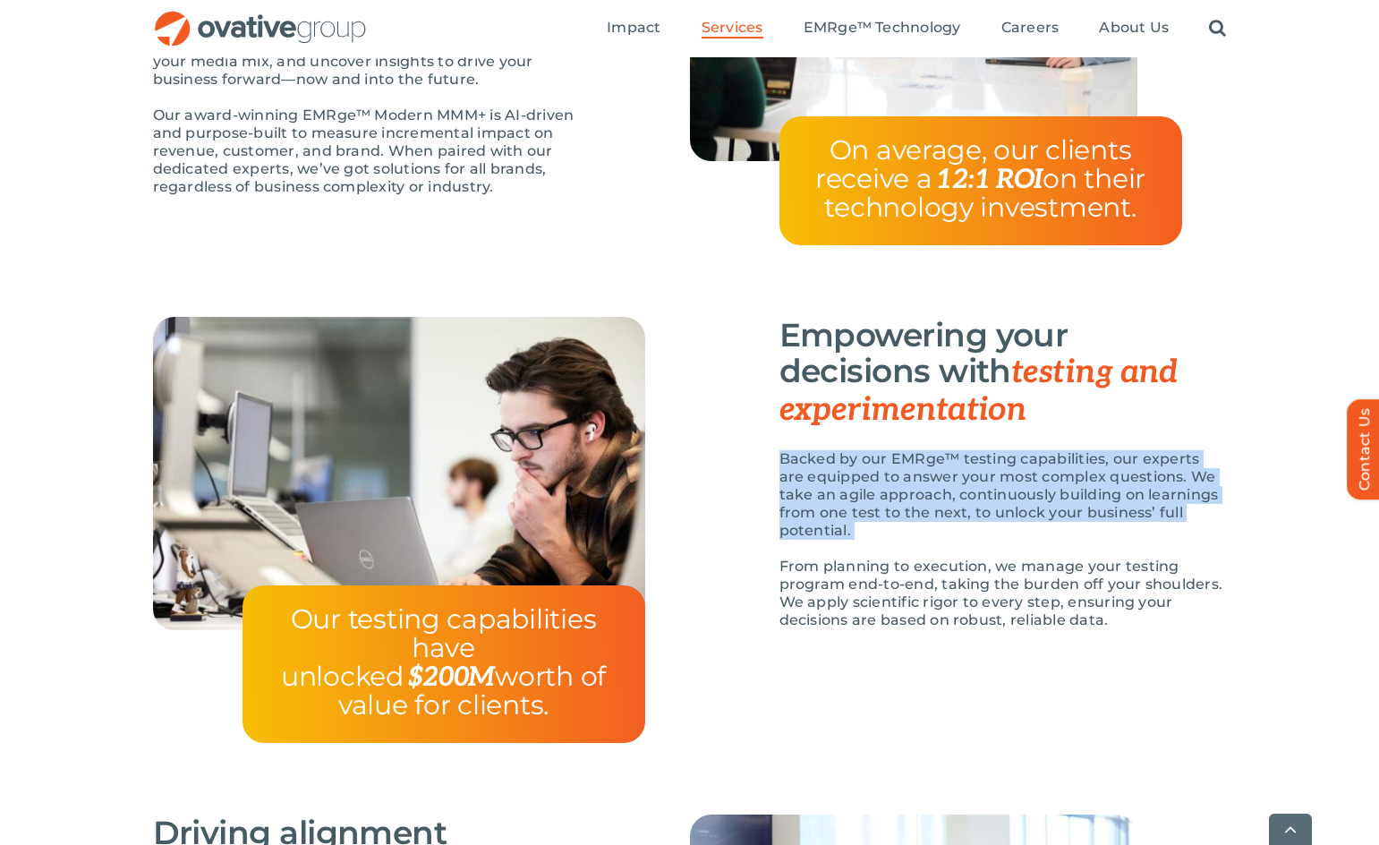
click at [1265, 500] on div "Our testing capabilities have unlocked $200M worth of value for clients. Empowe…" at bounding box center [689, 566] width 1379 height 498
